Goal: Communication & Community: Ask a question

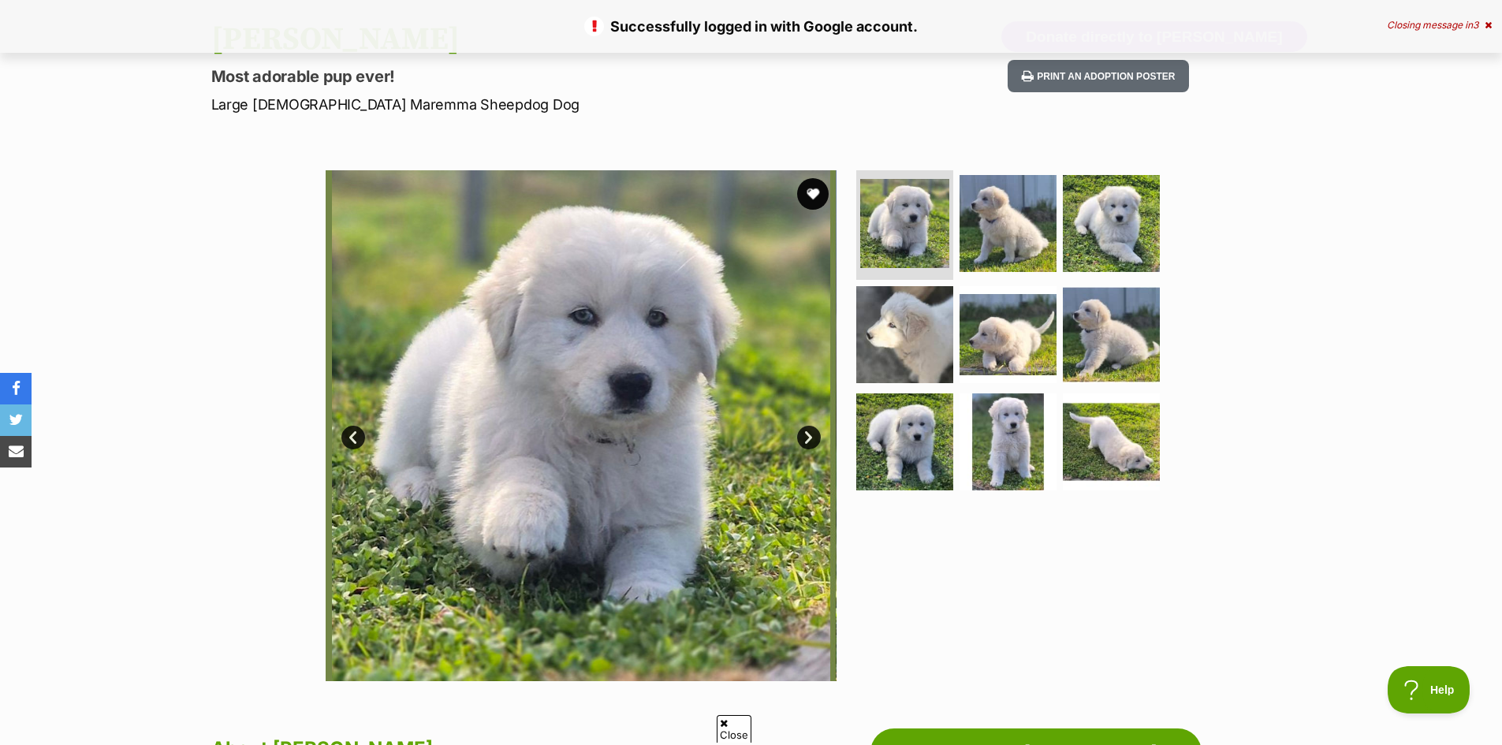
scroll to position [710, 0]
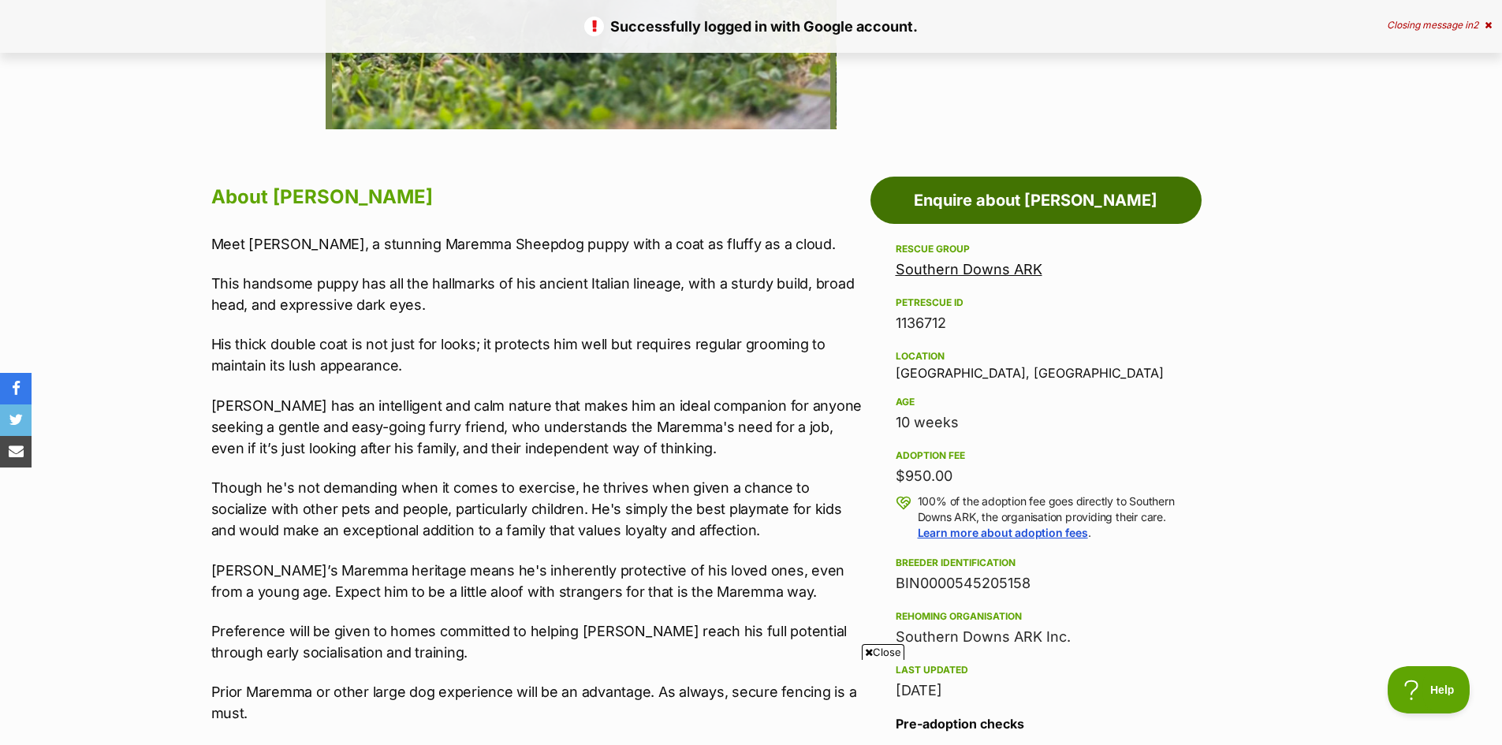
click at [1105, 194] on link "Enquire about [PERSON_NAME]" at bounding box center [1036, 200] width 331 height 47
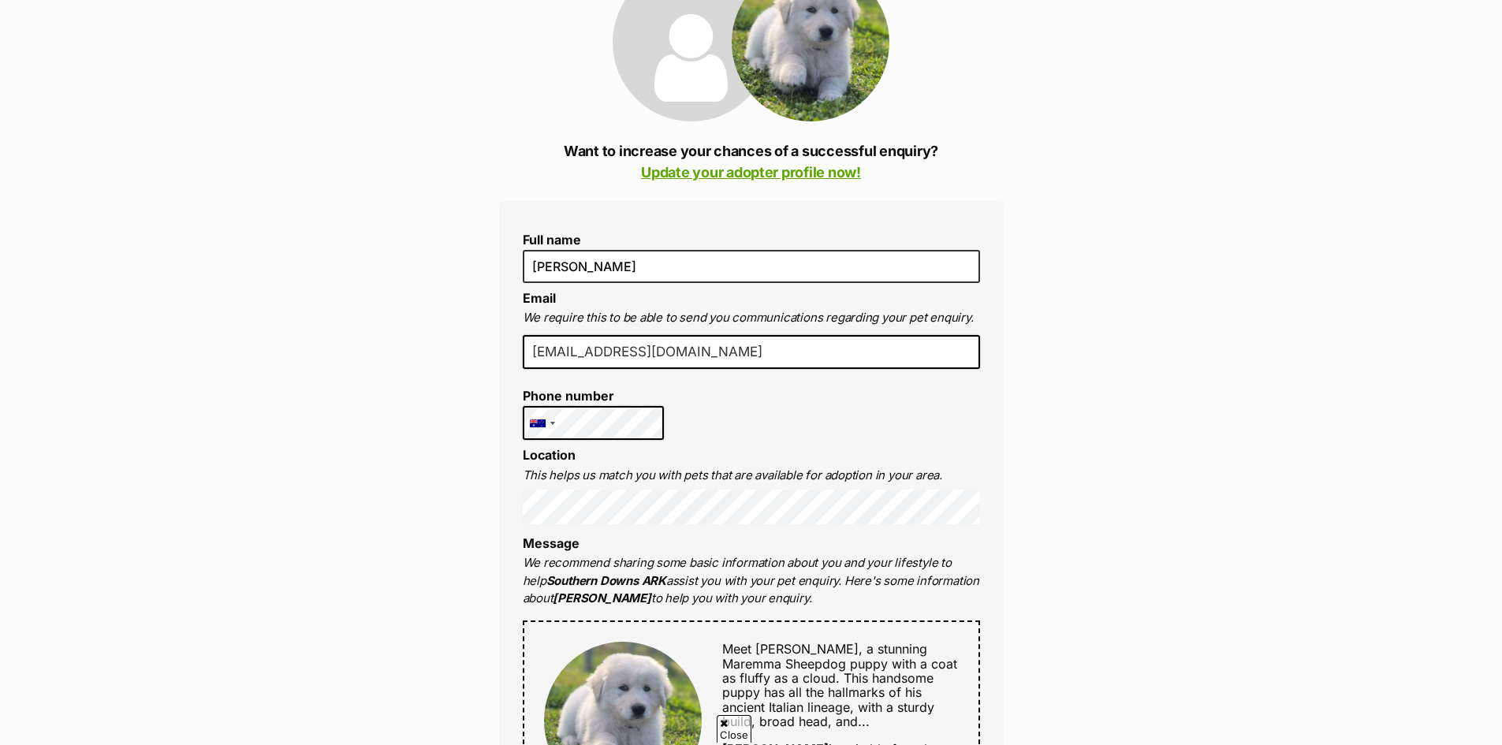
click at [688, 350] on input "[EMAIL_ADDRESS][DOMAIN_NAME]" at bounding box center [751, 352] width 457 height 35
click at [761, 356] on input "[EMAIL_ADDRESS][DOMAIN_NAME]" at bounding box center [751, 352] width 457 height 35
type input "b"
type input "[PERSON_NAME].[PERSON_NAME]@[EMAIL_ADDRESS][DOMAIN_NAME]"
